Goal: Task Accomplishment & Management: Manage account settings

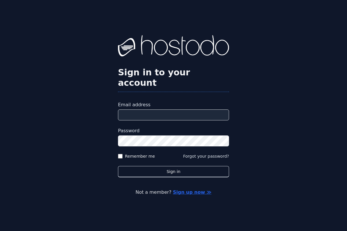
click at [143, 111] on input "Email address" at bounding box center [173, 115] width 111 height 11
paste input "**********"
type input "**********"
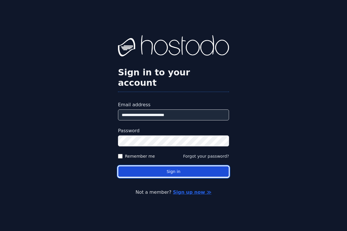
click at [185, 166] on button "Sign in" at bounding box center [173, 171] width 111 height 11
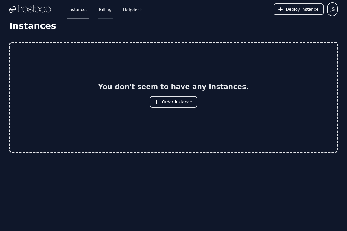
click at [105, 10] on link "Billing" at bounding box center [105, 9] width 15 height 19
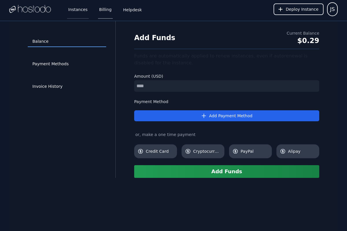
click at [71, 8] on link "Instances" at bounding box center [78, 9] width 22 height 19
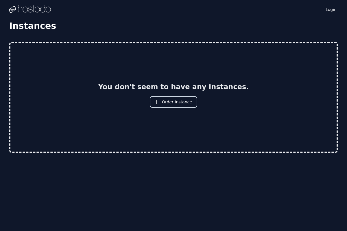
click at [177, 102] on span "Order Instance" at bounding box center [177, 102] width 30 height 6
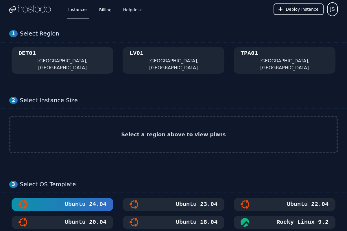
click at [77, 61] on div "DET01 Detroit, MI" at bounding box center [63, 60] width 88 height 22
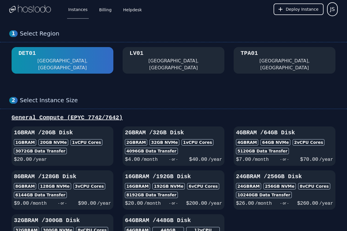
click at [152, 55] on div "LV01 Las Vegas, NV" at bounding box center [174, 60] width 88 height 22
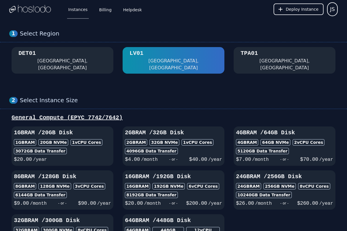
click at [253, 56] on div "TPA01" at bounding box center [249, 53] width 17 height 8
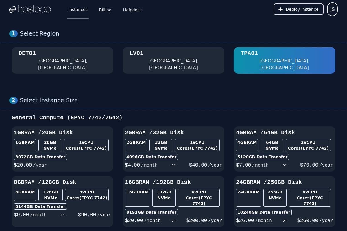
click at [188, 56] on div "LV01 Las Vegas, NV" at bounding box center [174, 60] width 88 height 22
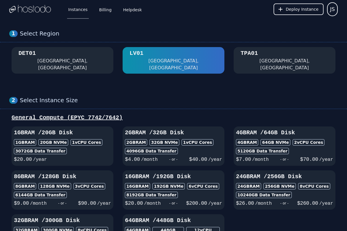
click at [89, 55] on div "DET01 Detroit, MI" at bounding box center [63, 60] width 88 height 22
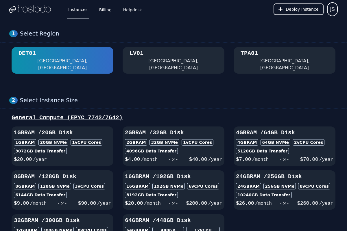
click at [149, 65] on button "LV01 Las Vegas, NV" at bounding box center [174, 60] width 102 height 27
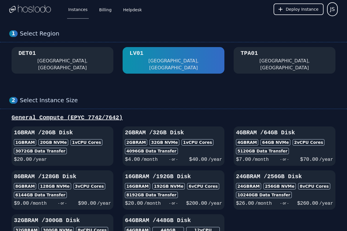
click at [277, 56] on div "TPA01 Tampa, FL" at bounding box center [285, 60] width 88 height 22
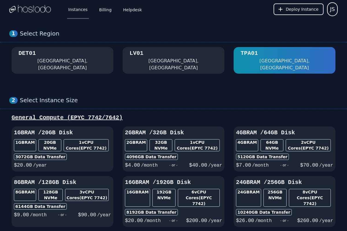
click at [169, 56] on div "LV01 Las Vegas, NV" at bounding box center [174, 60] width 88 height 22
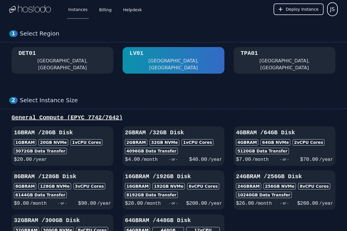
click at [69, 60] on div "DET01 Detroit, MI" at bounding box center [63, 60] width 88 height 22
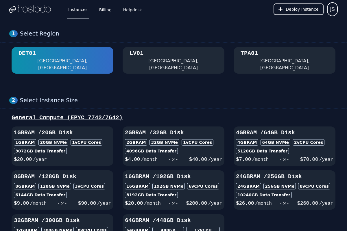
click at [198, 54] on div "LV01 Las Vegas, NV" at bounding box center [174, 60] width 88 height 22
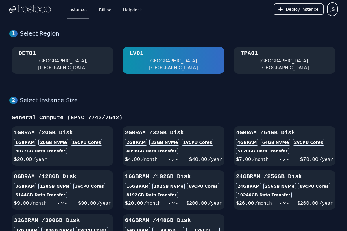
click at [284, 55] on div "TPA01 Tampa, FL" at bounding box center [285, 60] width 88 height 22
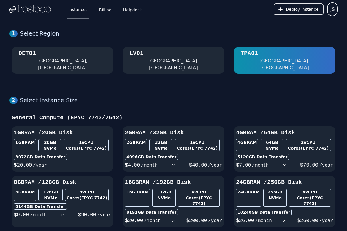
click at [170, 55] on div "LV01 Las Vegas, NV" at bounding box center [174, 60] width 88 height 22
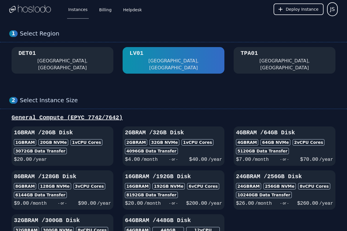
click at [263, 59] on div "TPA01 Tampa, FL" at bounding box center [285, 60] width 88 height 22
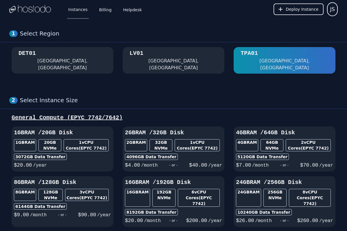
click at [179, 59] on div "LV01 Las Vegas, NV" at bounding box center [174, 60] width 88 height 22
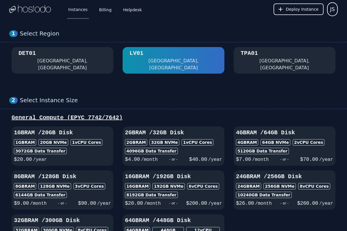
click at [40, 58] on div "Detroit, MI" at bounding box center [63, 65] width 88 height 14
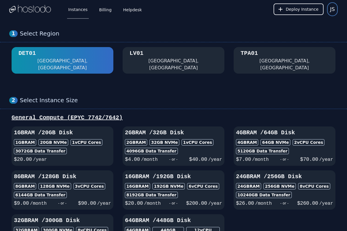
click at [332, 8] on span "JS" at bounding box center [332, 9] width 5 height 8
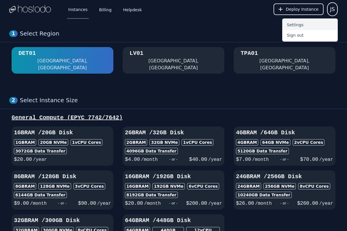
click at [314, 26] on button "Settings" at bounding box center [310, 25] width 56 height 10
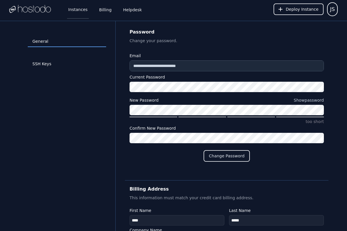
click at [78, 9] on link "Instances" at bounding box center [78, 9] width 22 height 19
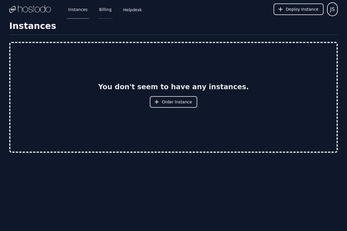
click at [104, 8] on link "Billing" at bounding box center [105, 9] width 15 height 19
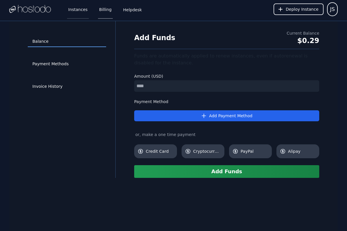
click at [82, 9] on link "Instances" at bounding box center [78, 9] width 22 height 19
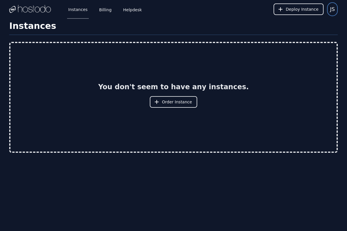
click at [332, 7] on span "JS" at bounding box center [332, 9] width 5 height 8
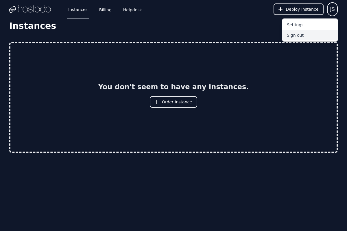
click at [324, 34] on button "Sign out" at bounding box center [310, 35] width 56 height 10
